Goal: Task Accomplishment & Management: Use online tool/utility

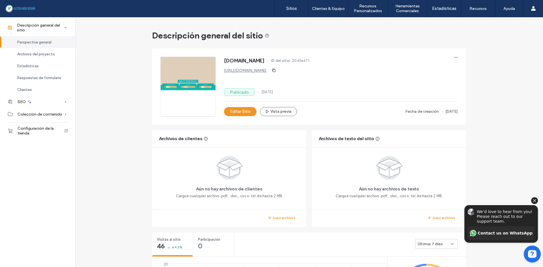
click at [535, 201] on icon "Hide invitation" at bounding box center [535, 200] width 3 height 3
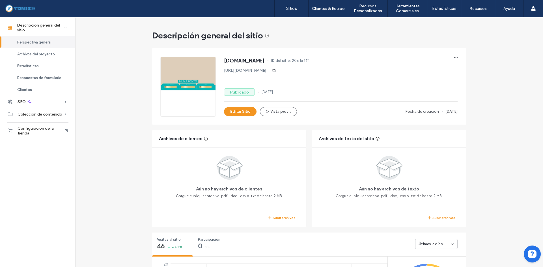
click at [316, 32] on div "Descripción general del sitio" at bounding box center [309, 35] width 314 height 11
click at [27, 128] on span "Configuración de la tienda" at bounding box center [41, 131] width 46 height 10
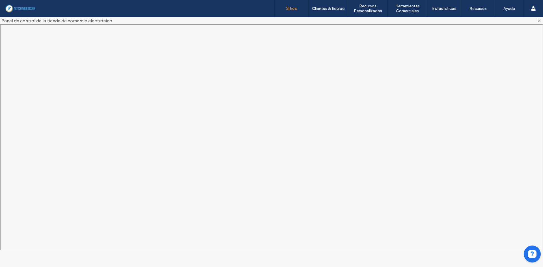
click at [294, 10] on label "Sitios" at bounding box center [291, 8] width 11 height 5
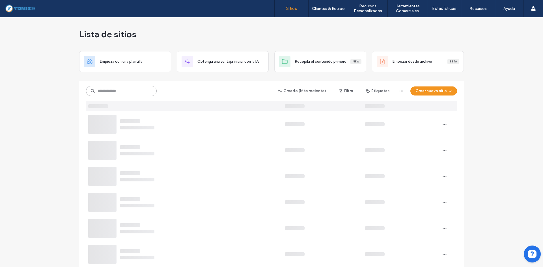
click at [128, 86] on input at bounding box center [121, 91] width 71 height 10
paste input "********"
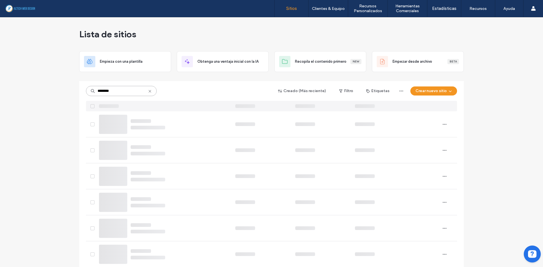
type input "********"
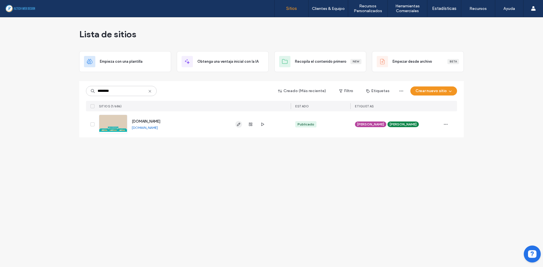
click at [240, 124] on icon "button" at bounding box center [239, 124] width 5 height 5
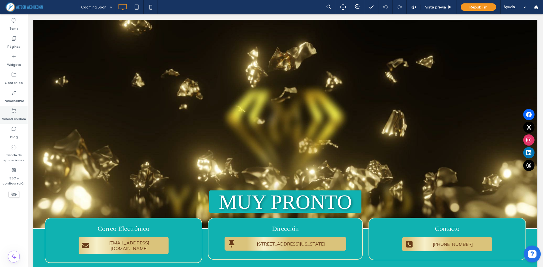
click at [5, 116] on label "Vender en línea" at bounding box center [14, 118] width 24 height 8
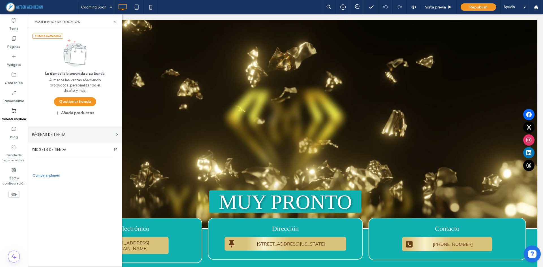
click at [61, 134] on label "PÁGINAS DE TIENDA" at bounding box center [73, 135] width 82 height 10
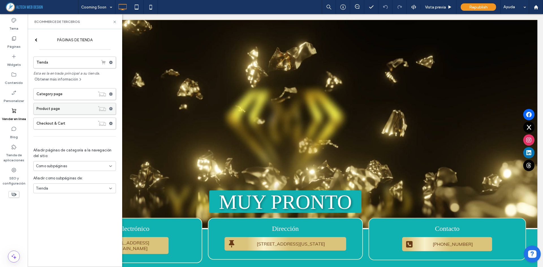
click at [59, 112] on label "Product page" at bounding box center [66, 108] width 59 height 11
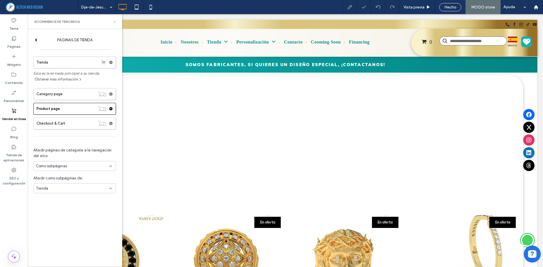
select select "**********"
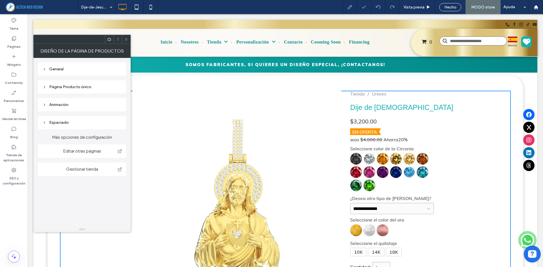
click at [116, 22] on div at bounding box center [285, 25] width 504 height 7
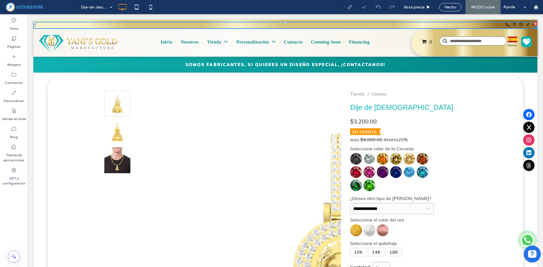
type input "**********"
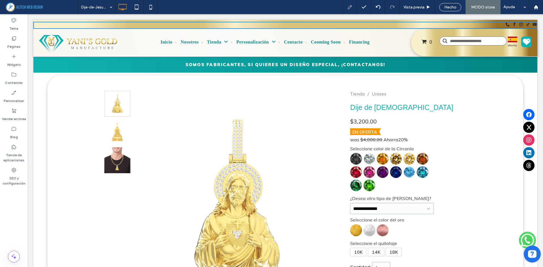
click div "**********"
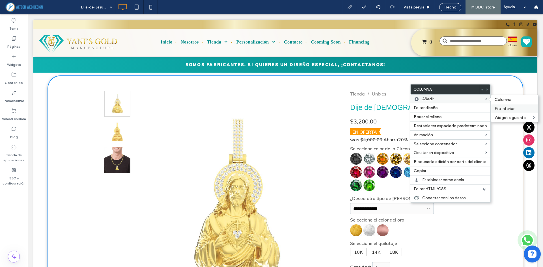
click at [512, 108] on span "Fila interior" at bounding box center [505, 108] width 20 height 5
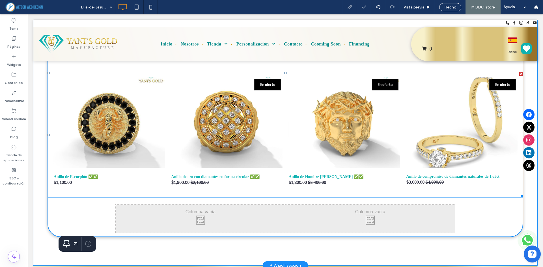
scroll to position [427, 0]
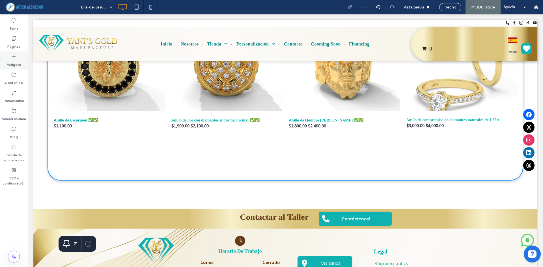
click at [14, 57] on use at bounding box center [14, 57] width 4 height 4
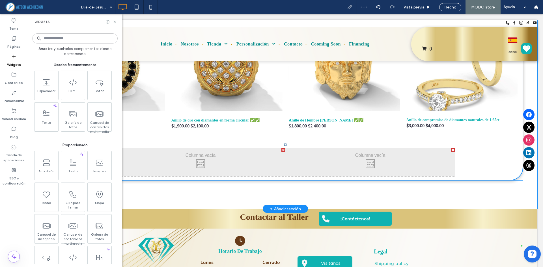
click at [348, 158] on div "Click To Paste Click To Paste" at bounding box center [371, 162] width 170 height 28
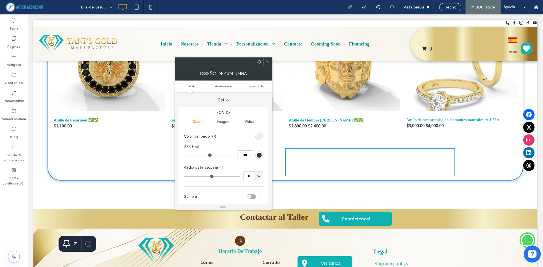
click at [268, 61] on icon at bounding box center [268, 62] width 4 height 4
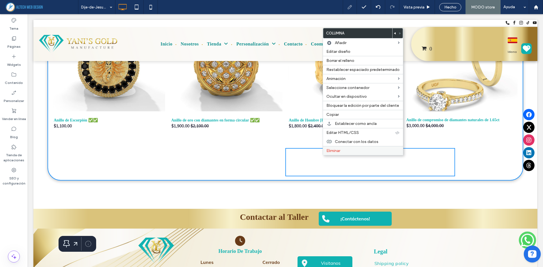
click at [337, 153] on span "Eliminar" at bounding box center [334, 151] width 14 height 5
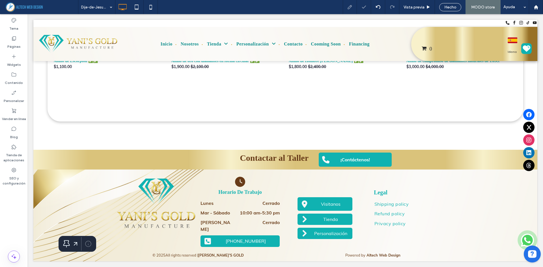
scroll to position [197, 0]
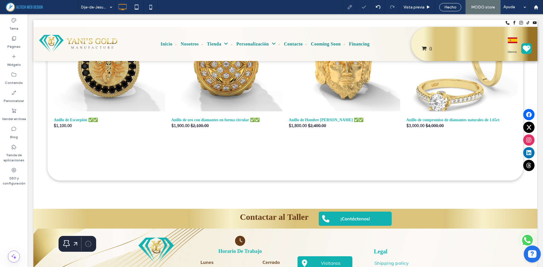
type input "**********"
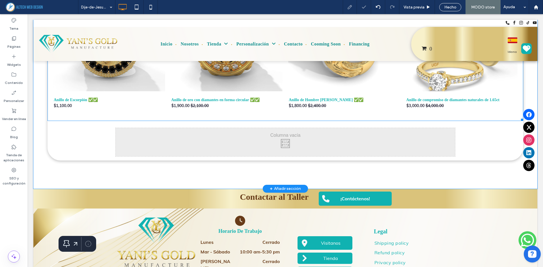
scroll to position [312, 0]
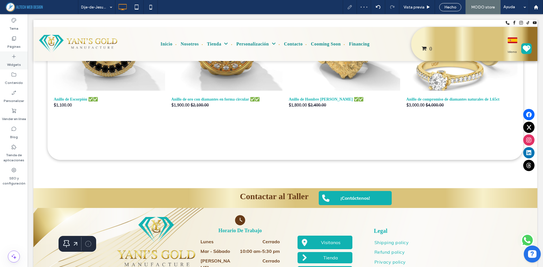
click at [22, 59] on div "Widgets" at bounding box center [14, 61] width 28 height 18
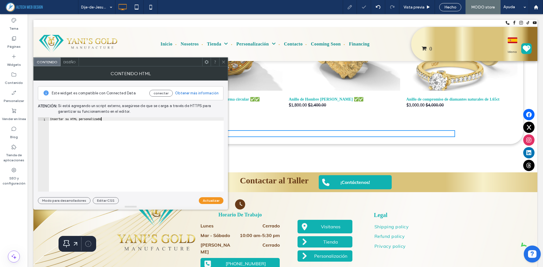
click at [144, 134] on div "Insertar su HTML personalizado" at bounding box center [136, 157] width 175 height 81
paste textarea "Cursor at row 1"
type textarea "********"
paste textarea "Cursor at row 1"
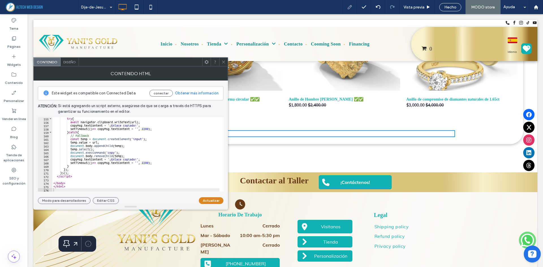
click at [213, 199] on button "Actualizar" at bounding box center [211, 201] width 25 height 7
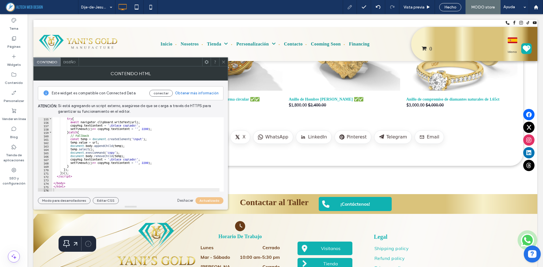
click at [225, 63] on icon at bounding box center [224, 62] width 4 height 4
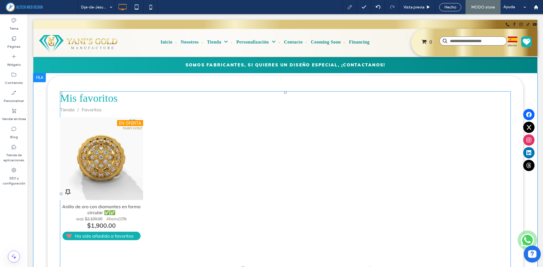
scroll to position [0, 0]
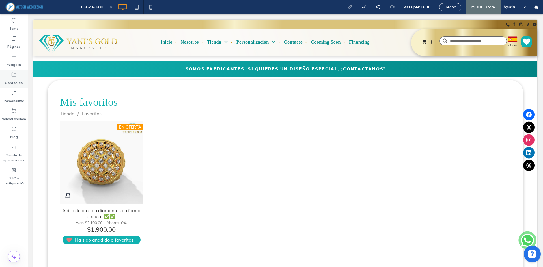
click at [11, 72] on div "Contenido" at bounding box center [14, 79] width 28 height 18
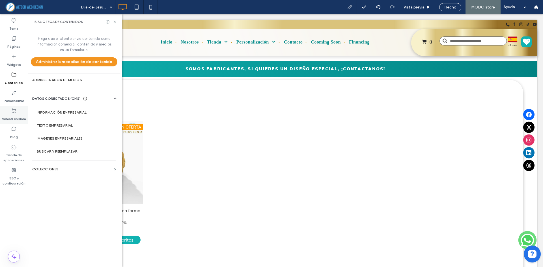
click at [16, 114] on label "Vender en línea" at bounding box center [14, 118] width 24 height 8
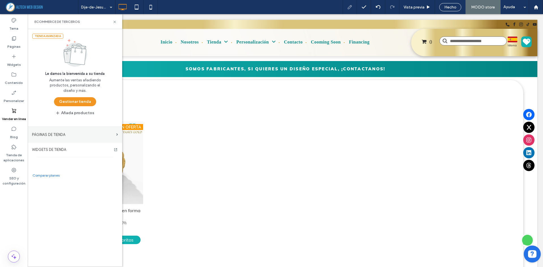
click at [69, 133] on label "PÁGINAS DE TIENDA" at bounding box center [73, 135] width 82 height 10
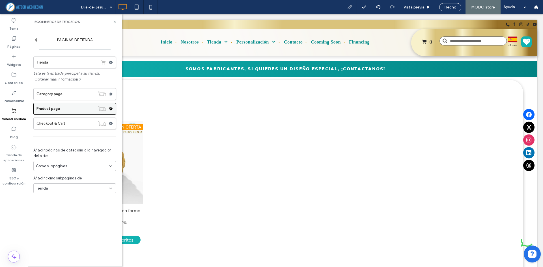
click at [76, 110] on label "Product page" at bounding box center [66, 108] width 59 height 11
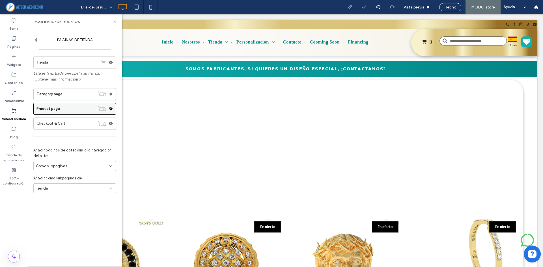
select select "**********"
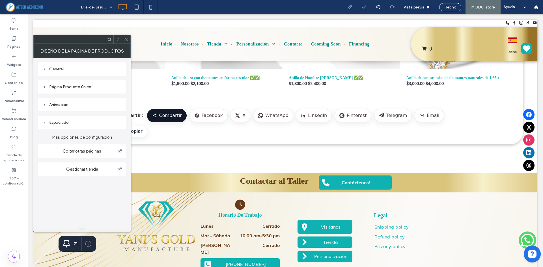
scroll to position [481, 0]
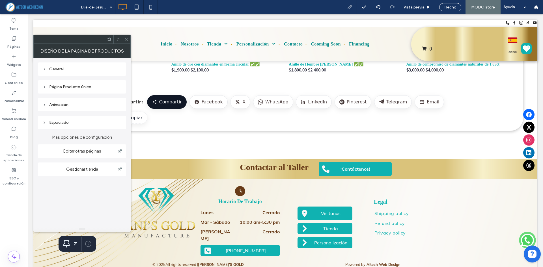
click at [129, 37] on div at bounding box center [126, 39] width 8 height 8
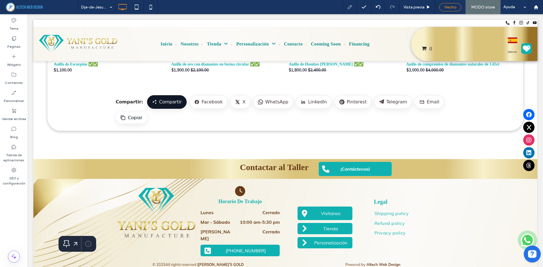
click at [451, 9] on span "Hecho" at bounding box center [451, 7] width 12 height 5
click at [469, 9] on div "Republish" at bounding box center [478, 6] width 35 height 7
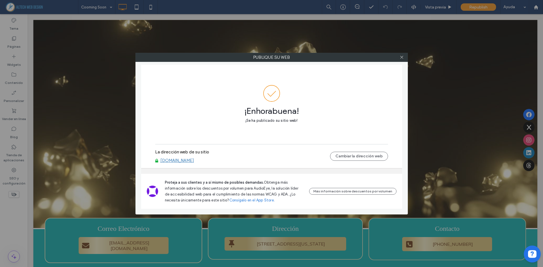
click at [405, 58] on div at bounding box center [402, 57] width 8 height 8
click at [403, 59] on icon at bounding box center [402, 57] width 4 height 4
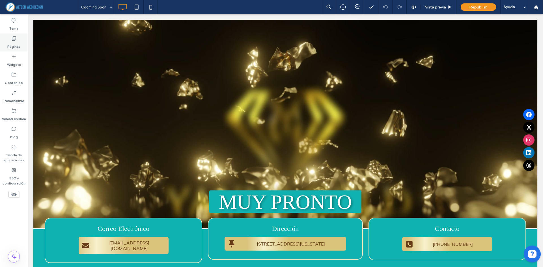
click at [11, 46] on label "Páginas" at bounding box center [13, 45] width 13 height 8
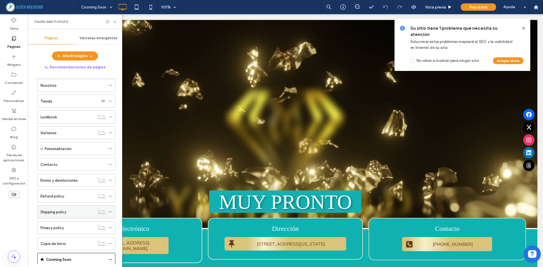
scroll to position [73, 0]
click at [17, 79] on label "Contenido" at bounding box center [14, 82] width 18 height 8
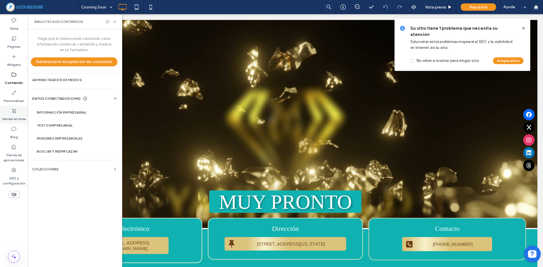
click at [17, 120] on label "Vender en línea" at bounding box center [14, 118] width 24 height 8
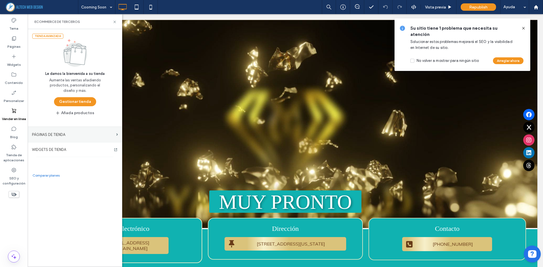
click at [69, 135] on label "PÁGINAS DE TIENDA" at bounding box center [73, 135] width 82 height 10
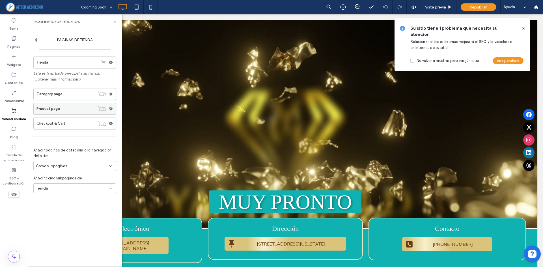
click at [61, 110] on label "Product page" at bounding box center [66, 108] width 59 height 11
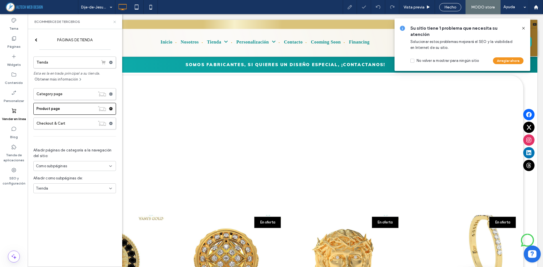
select select "**********"
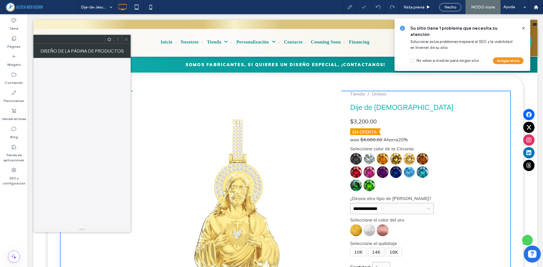
click at [117, 21] on div "Click To Paste" at bounding box center [285, 24] width 504 height 9
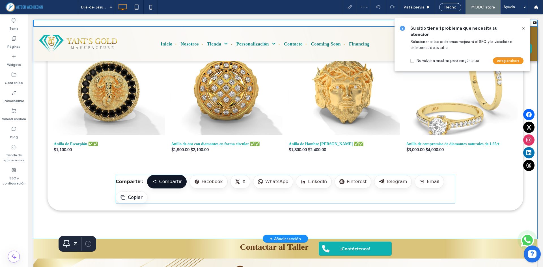
scroll to position [453, 0]
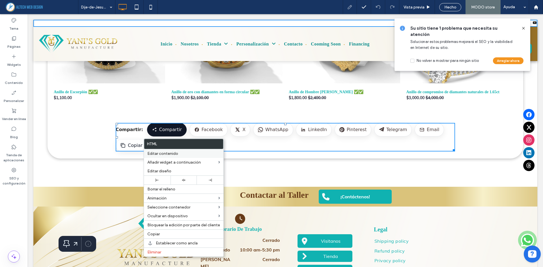
click at [176, 151] on span "Editar contenido" at bounding box center [162, 153] width 31 height 5
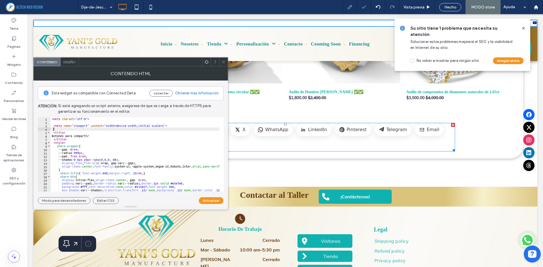
type textarea "**********"
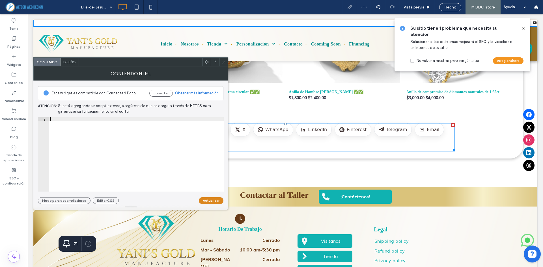
click at [216, 198] on button "Actualizar" at bounding box center [211, 201] width 25 height 7
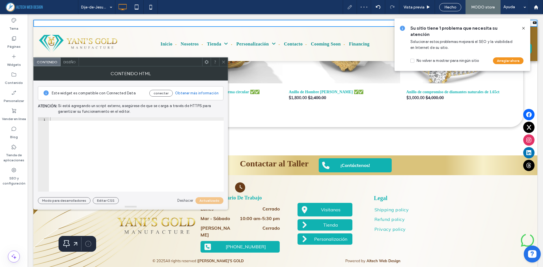
scroll to position [452, 0]
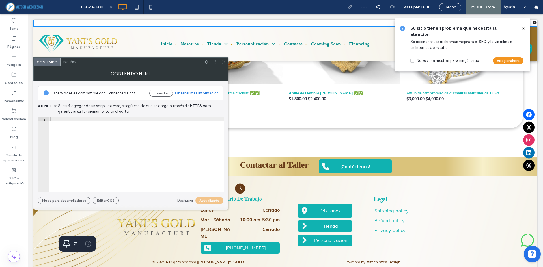
drag, startPoint x: 224, startPoint y: 63, endPoint x: 209, endPoint y: 69, distance: 15.6
click at [223, 63] on icon at bounding box center [224, 62] width 4 height 4
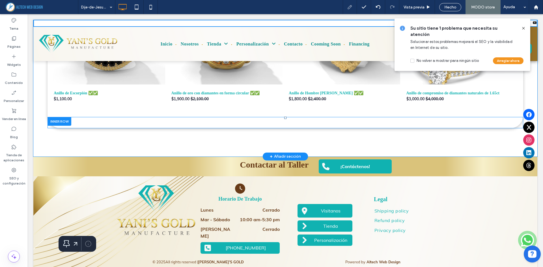
click at [173, 123] on div "Click To Paste" at bounding box center [286, 122] width 340 height 3
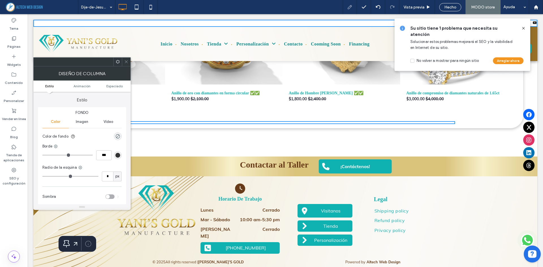
click at [127, 58] on span at bounding box center [126, 62] width 4 height 8
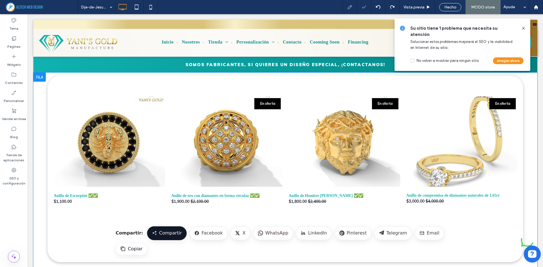
scroll to position [0, 0]
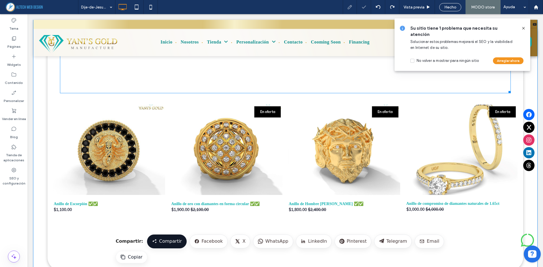
select select "**********"
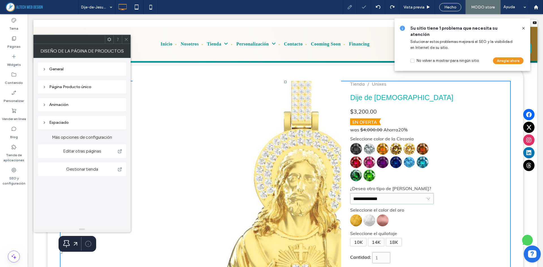
scroll to position [10, 0]
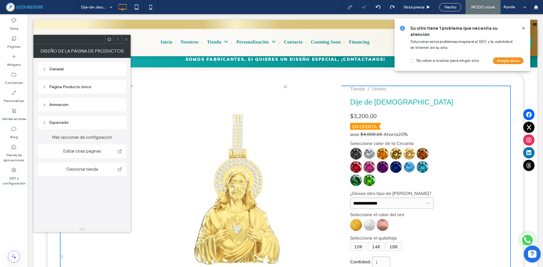
click at [125, 40] on icon at bounding box center [126, 39] width 4 height 4
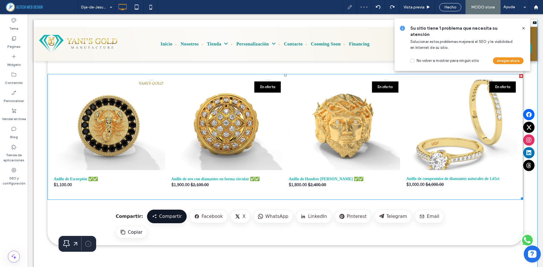
scroll to position [462, 0]
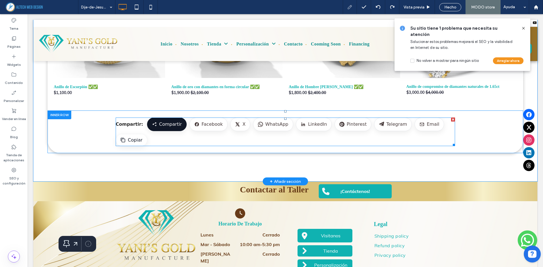
click at [216, 140] on span at bounding box center [286, 132] width 340 height 29
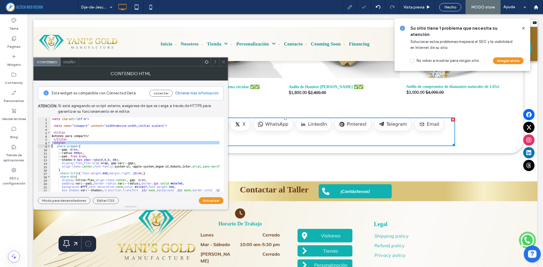
type textarea "**********"
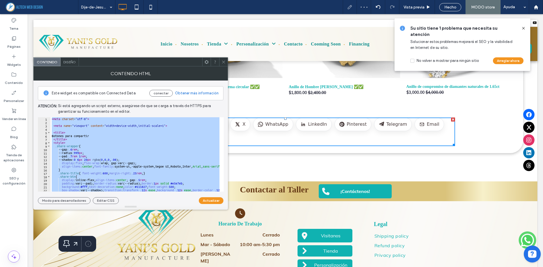
click at [222, 60] on icon at bounding box center [224, 62] width 4 height 4
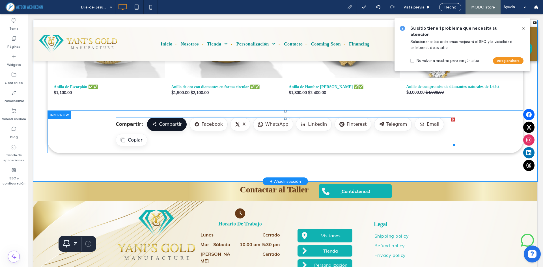
click at [175, 132] on span at bounding box center [286, 132] width 340 height 29
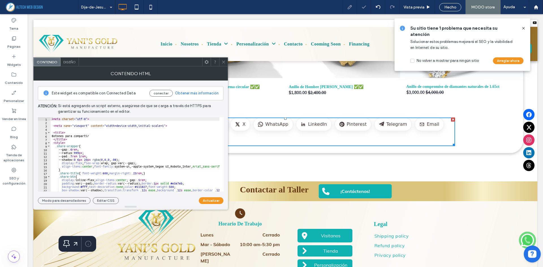
type textarea "**********"
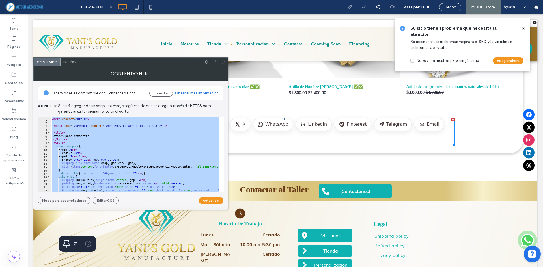
paste textarea "Cursor at row 185"
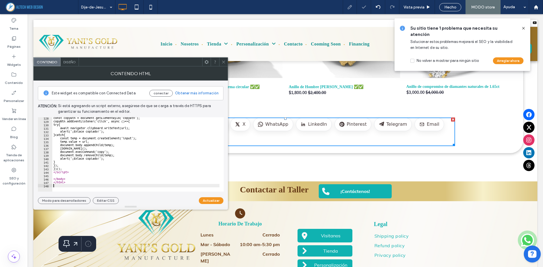
scroll to position [432, 0]
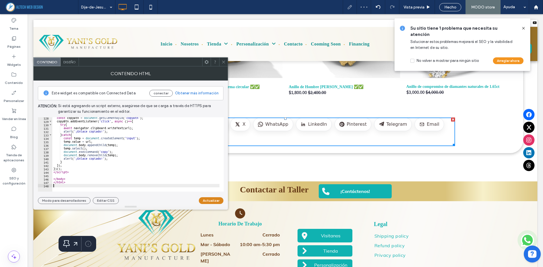
click at [202, 201] on button "Actualizar" at bounding box center [211, 201] width 25 height 7
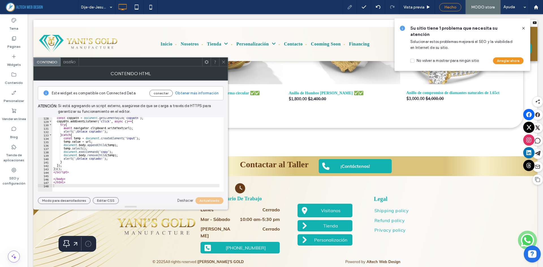
click at [449, 5] on span "Hecho" at bounding box center [451, 7] width 12 height 5
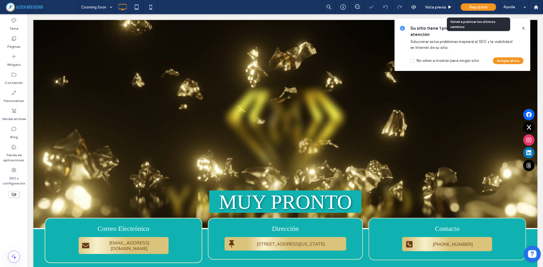
click at [479, 7] on span "Republish" at bounding box center [479, 7] width 18 height 5
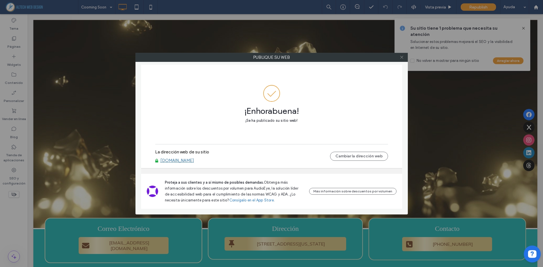
click at [402, 59] on icon at bounding box center [402, 57] width 4 height 4
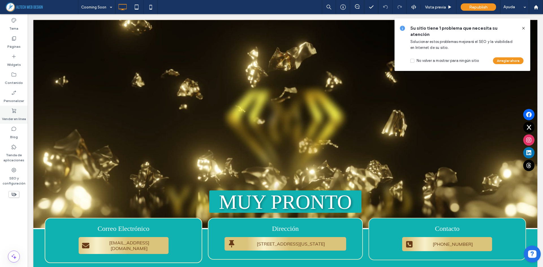
click at [14, 110] on icon at bounding box center [14, 111] width 6 height 6
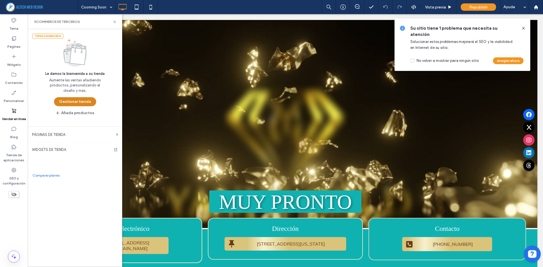
click at [61, 102] on button "Gestionar tienda" at bounding box center [75, 101] width 42 height 9
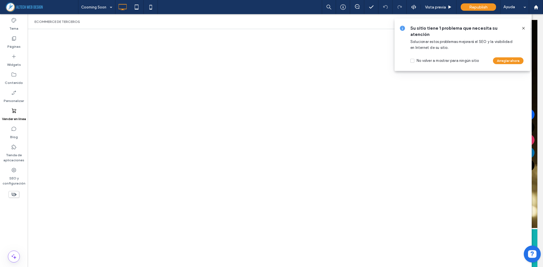
click at [16, 113] on icon at bounding box center [14, 111] width 6 height 6
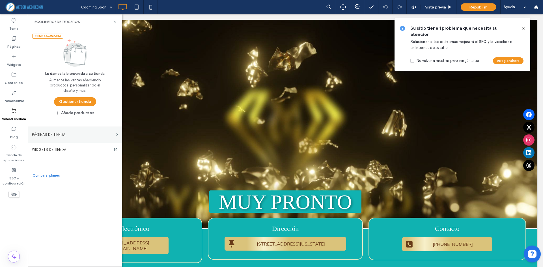
click at [74, 138] on label "PÁGINAS DE TIENDA" at bounding box center [73, 135] width 82 height 10
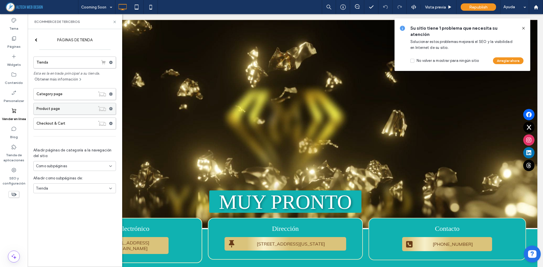
click at [61, 110] on label "Product page" at bounding box center [66, 108] width 59 height 11
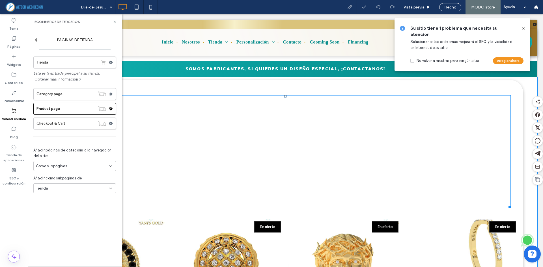
select select "**********"
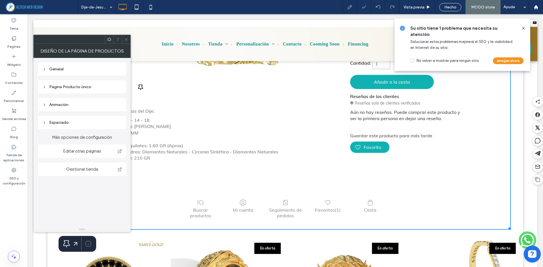
scroll to position [283, 0]
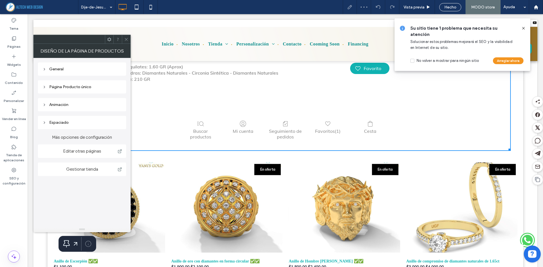
click at [126, 39] on use at bounding box center [126, 39] width 3 height 3
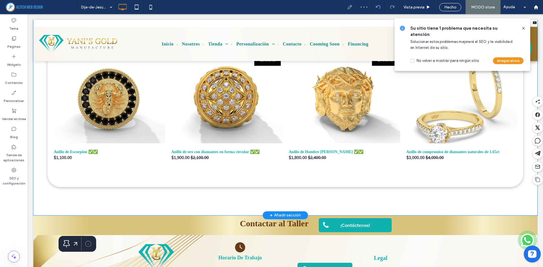
scroll to position [397, 0]
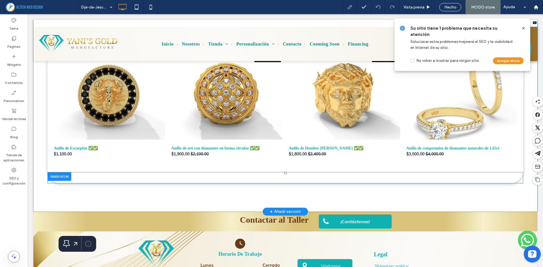
click at [202, 179] on div "Botones flotantes para compartir Click To Paste" at bounding box center [286, 178] width 340 height 3
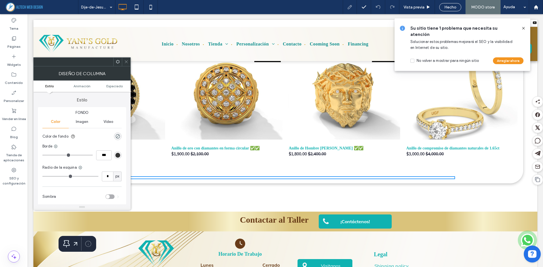
click at [127, 61] on icon at bounding box center [126, 62] width 4 height 4
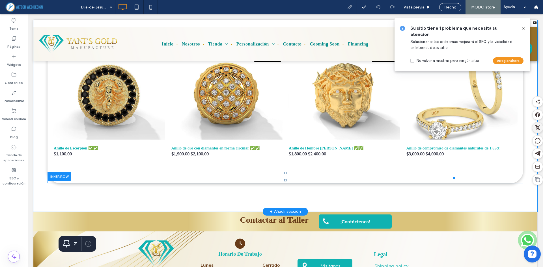
click at [535, 128] on icon at bounding box center [537, 127] width 5 height 5
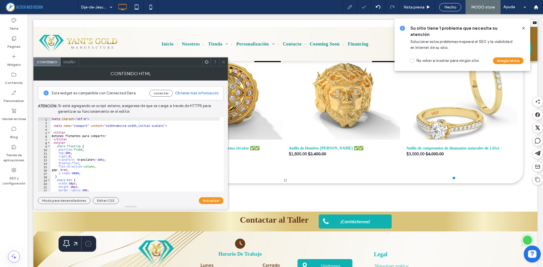
click at [126, 139] on div "< meta charset = "utf-8" > < meta name = "viewport" content = "width=device-wid…" at bounding box center [395, 157] width 688 height 81
type textarea "**********"
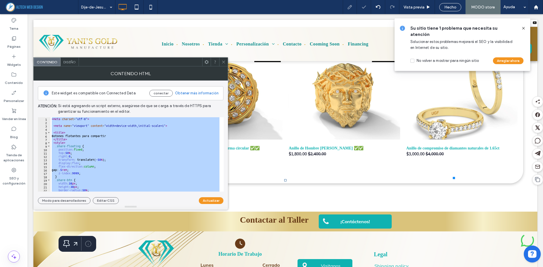
paste textarea "Cursor at row 144"
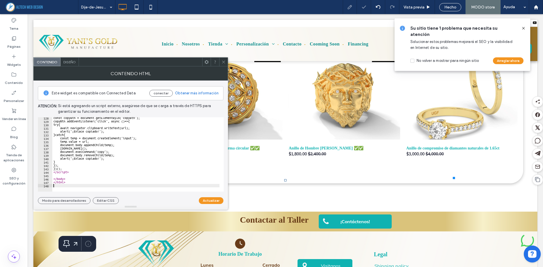
scroll to position [432, 0]
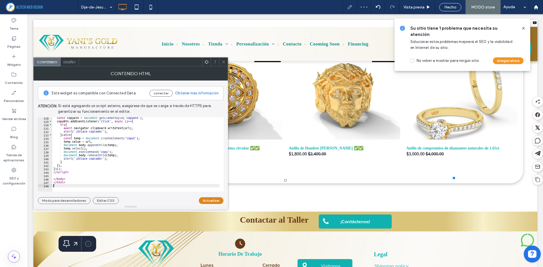
click at [212, 200] on button "Actualizar" at bounding box center [211, 201] width 25 height 7
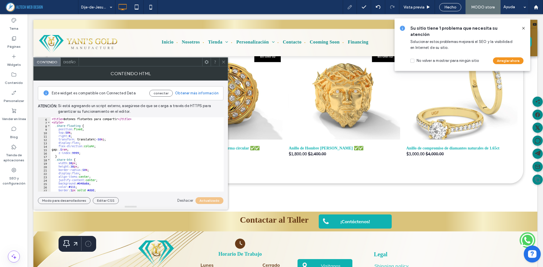
scroll to position [17, 0]
click at [86, 182] on div "< title > Botones flotantes para compartir </ title > < style > .share-floating…" at bounding box center [397, 155] width 693 height 77
paste textarea "Cursor at row 25"
click at [215, 200] on button "Actualizar" at bounding box center [211, 201] width 25 height 7
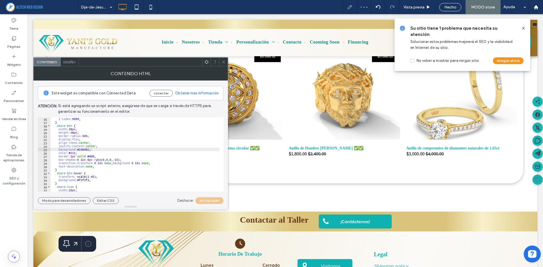
scroll to position [51, 0]
click at [74, 166] on div "z-index : 9999 ; } .share-btn { width : 38 px ; height : 38 px ; border-radius …" at bounding box center [397, 155] width 693 height 77
click at [79, 153] on div "z-index : 9999 ; } .share-btn { width : 38 px ; height : 38 px ; border-radius …" at bounding box center [397, 155] width 693 height 77
click at [73, 151] on div "z-index : 9999 ; } .share-btn { width : 38 px ; height : 38 px ; border-radius …" at bounding box center [397, 155] width 693 height 77
click at [74, 152] on div "z-index : 9999 ; } .share-btn { width : 38 px ; height : 38 px ; border-radius …" at bounding box center [397, 155] width 693 height 77
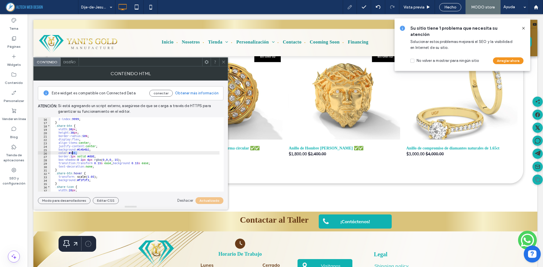
click at [74, 152] on div "z-index : 9999 ; } .share-btn { width : 38 px ; height : 38 px ; border-radius …" at bounding box center [397, 155] width 693 height 77
type textarea "**********"
click at [221, 202] on button "Actualizar" at bounding box center [211, 201] width 25 height 7
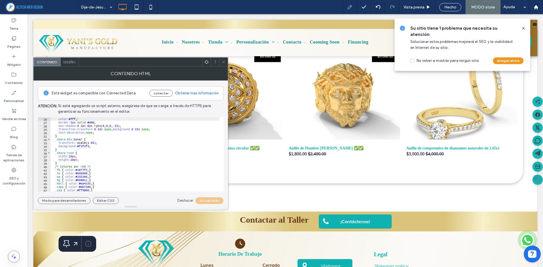
scroll to position [102, 0]
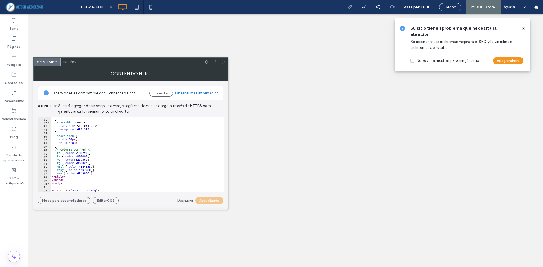
select select "**********"
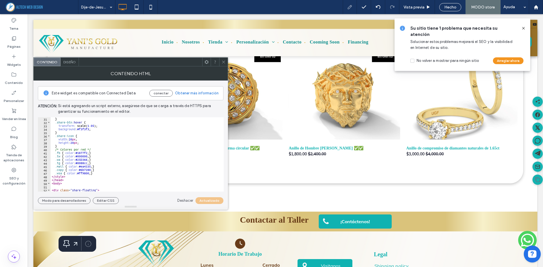
scroll to position [102, 0]
click at [85, 153] on div "} .share-btn :hover { transform : scale( 1.05 ); background : #f3f3f3 ; } .shar…" at bounding box center [397, 155] width 693 height 77
click at [85, 157] on div "} .share-btn :hover { transform : scale( 1.05 ); background : #f3f3f3 ; } .shar…" at bounding box center [397, 155] width 693 height 77
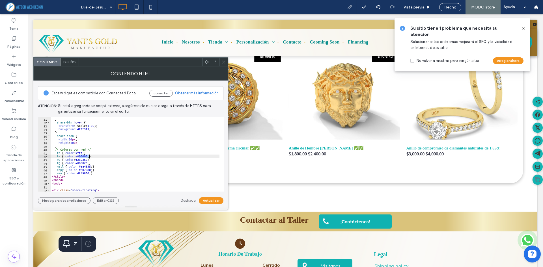
click at [85, 157] on div "} .share-btn :hover { transform : scale( 1.05 ); background : #f3f3f3 ; } .shar…" at bounding box center [397, 155] width 693 height 77
click at [85, 161] on div "} .share-btn :hover { transform : scale( 1.05 ); background : #f3f3f3 ; } .shar…" at bounding box center [397, 155] width 693 height 77
click at [85, 166] on div "} .share-btn :hover { transform : scale( 1.05 ); background : #f3f3f3 ; } .shar…" at bounding box center [397, 155] width 693 height 77
click at [85, 164] on div "} .share-btn :hover { transform : scale( 1.05 ); background : #f3f3f3 ; } .shar…" at bounding box center [397, 155] width 693 height 77
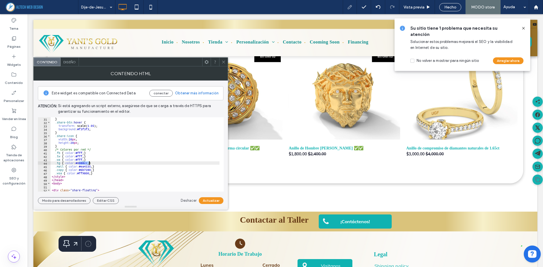
click at [85, 164] on div "} .share-btn :hover { transform : scale( 1.05 ); background : #f3f3f3 ; } .shar…" at bounding box center [397, 155] width 693 height 77
click at [89, 169] on div "} .share-btn :hover { transform : scale( 1.05 ); background : #f3f3f3 ; } .shar…" at bounding box center [397, 155] width 693 height 77
click at [91, 165] on div "} .share-btn :hover { transform : scale( 1.05 ); background : #f3f3f3 ; } .shar…" at bounding box center [397, 155] width 693 height 77
click at [117, 147] on div "} .share-btn :hover { transform : scale( 1.05 ); background : #f3f3f3 ; } .shar…" at bounding box center [397, 155] width 693 height 77
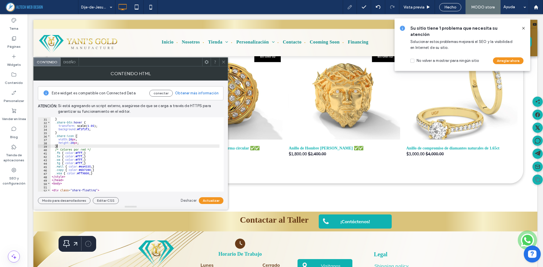
scroll to position [0, 0]
click at [86, 166] on div "} .share-btn :hover { transform : scale( 1.05 ); background : #f3f3f3 ; } .shar…" at bounding box center [397, 155] width 693 height 77
click at [87, 164] on div "} .share-btn :hover { transform : scale( 1.05 ); background : #f3f3f3 ; } .shar…" at bounding box center [397, 155] width 693 height 77
click at [88, 166] on div "} .share-btn :hover { transform : scale( 1.05 ); background : #f3f3f3 ; } .shar…" at bounding box center [397, 155] width 693 height 77
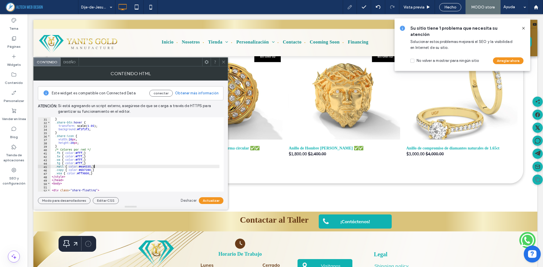
click at [94, 167] on div "} .share-btn :hover { transform : scale( 1.05 ); background : #f3f3f3 ; } .shar…" at bounding box center [397, 155] width 693 height 77
click at [91, 167] on div "} .share-btn :hover { transform : scale( 1.05 ); background : #f3f3f3 ; } .shar…" at bounding box center [397, 155] width 693 height 77
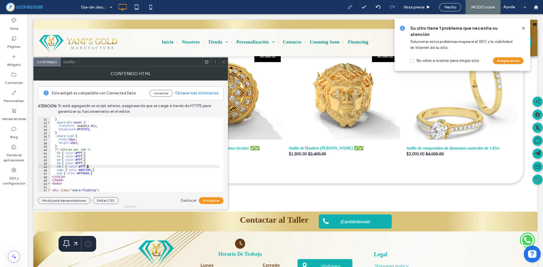
click at [90, 171] on div "} .share-btn :hover { transform : scale( 1.05 ); background : #f3f3f3 ; } .shar…" at bounding box center [397, 155] width 693 height 77
click at [90, 171] on div "} .share-btn :hover { transform : scale( 1.05 ); background : #f3f3f3 ; } .shar…" at bounding box center [135, 154] width 169 height 74
click at [90, 171] on div "} .share-btn :hover { transform : scale( 1.05 ); background : #f3f3f3 ; } .shar…" at bounding box center [397, 155] width 693 height 77
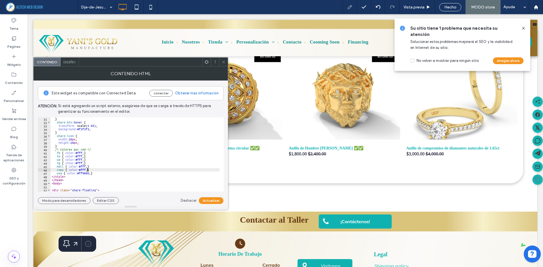
click at [89, 173] on div "} .share-btn :hover { transform : scale( 1.05 ); background : #f3f3f3 ; } .shar…" at bounding box center [397, 155] width 693 height 77
click at [212, 203] on button "Actualizar" at bounding box center [211, 201] width 25 height 7
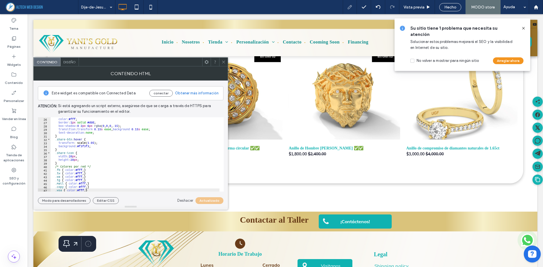
scroll to position [68, 0]
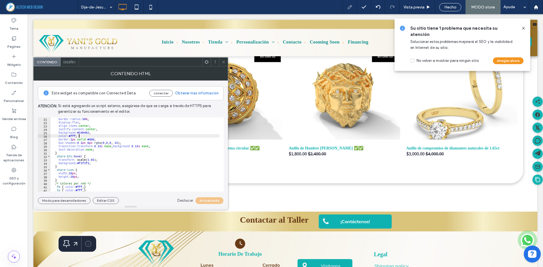
click at [119, 135] on div "border-radius : 50 % ; display : flex ; align-items : center ; justify-content …" at bounding box center [397, 155] width 693 height 77
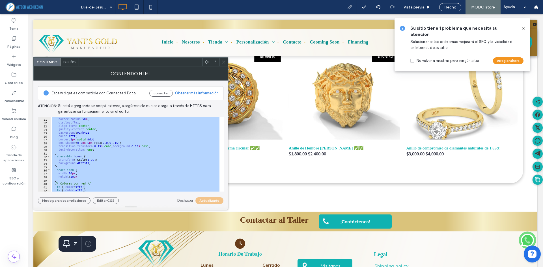
scroll to position [0, 1]
click at [92, 138] on div "border-radius : 50 % ; display : flex ; align-items : center ; justify-content …" at bounding box center [135, 154] width 169 height 74
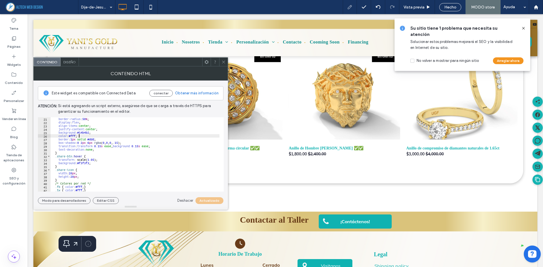
click at [91, 140] on div "border-radius : 50 % ; display : flex ; align-items : center ; justify-content …" at bounding box center [397, 155] width 693 height 77
click at [92, 140] on div "border-radius : 50 % ; display : flex ; align-items : center ; justify-content …" at bounding box center [397, 155] width 693 height 77
click at [208, 199] on button "Actualizar" at bounding box center [211, 201] width 25 height 7
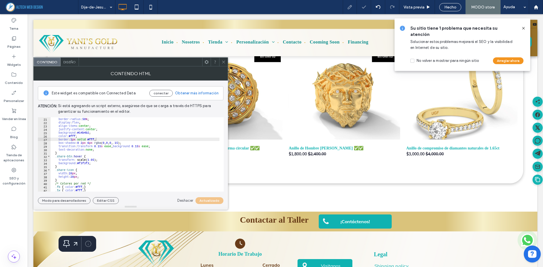
click at [125, 173] on div "border-radius : 50 % ; display : flex ; align-items : center ; justify-content …" at bounding box center [397, 155] width 693 height 77
type textarea "*******"
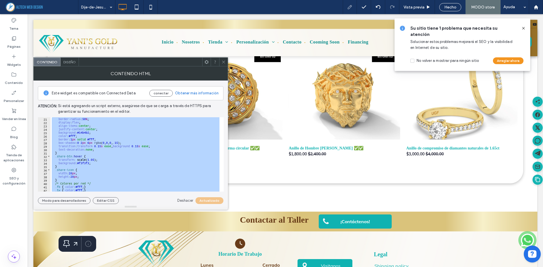
click at [225, 60] on icon at bounding box center [224, 62] width 4 height 4
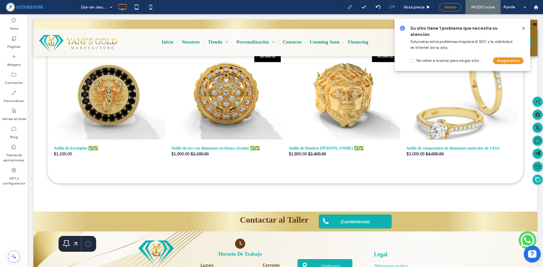
click at [449, 6] on span "Hecho" at bounding box center [451, 7] width 12 height 5
click at [481, 10] on div "Republish" at bounding box center [478, 6] width 35 height 7
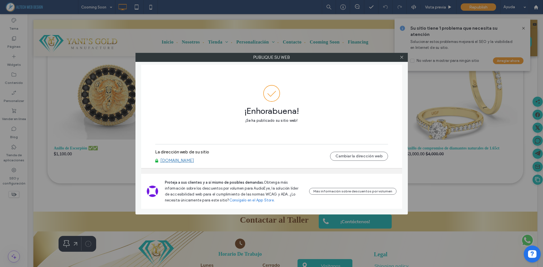
click at [69, 85] on div "Publique su web ¡Enhorabuena! ¡Se ha publicado su sitio web! La dirección web d…" at bounding box center [271, 133] width 543 height 267
click at [398, 56] on div at bounding box center [402, 57] width 8 height 8
click at [402, 56] on icon at bounding box center [402, 57] width 4 height 4
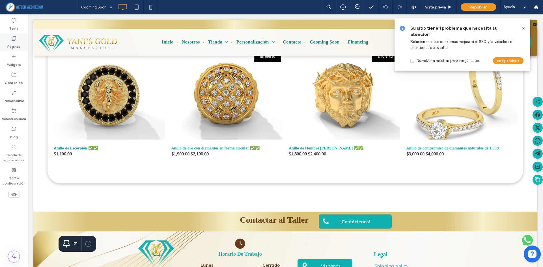
click at [7, 40] on div "Páginas" at bounding box center [14, 42] width 28 height 18
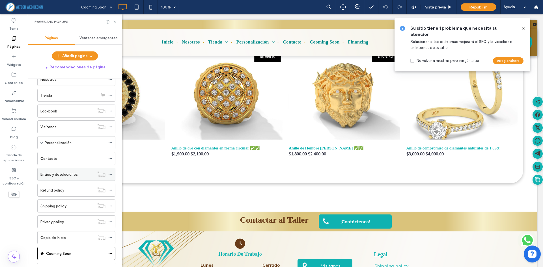
scroll to position [73, 0]
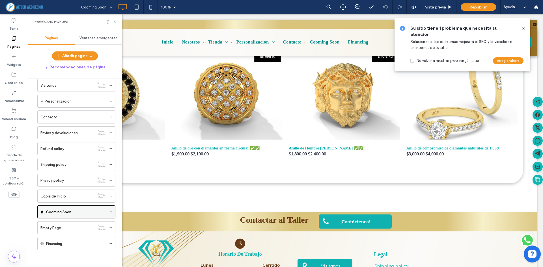
click at [111, 212] on icon at bounding box center [110, 212] width 4 height 4
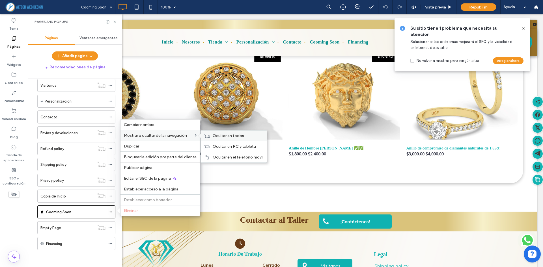
click at [235, 137] on span "Ocultar en todos" at bounding box center [228, 136] width 31 height 5
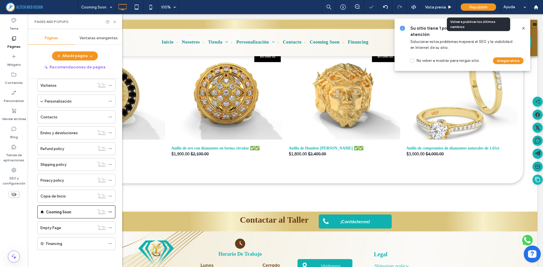
click at [487, 5] on span "Republish" at bounding box center [479, 7] width 18 height 5
